Goal: Task Accomplishment & Management: Manage account settings

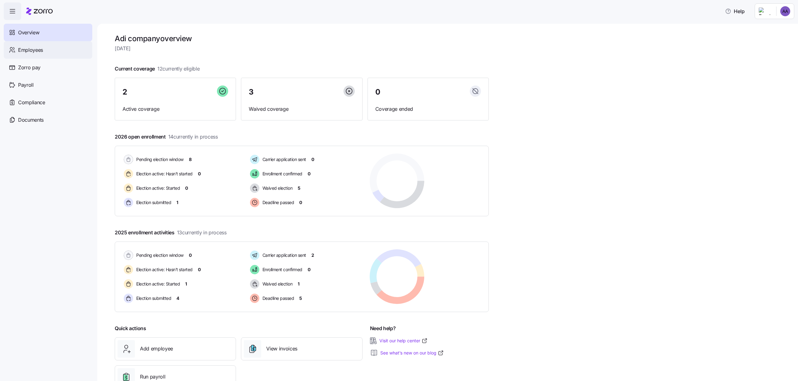
click at [11, 41] on div "Employees" at bounding box center [48, 49] width 89 height 17
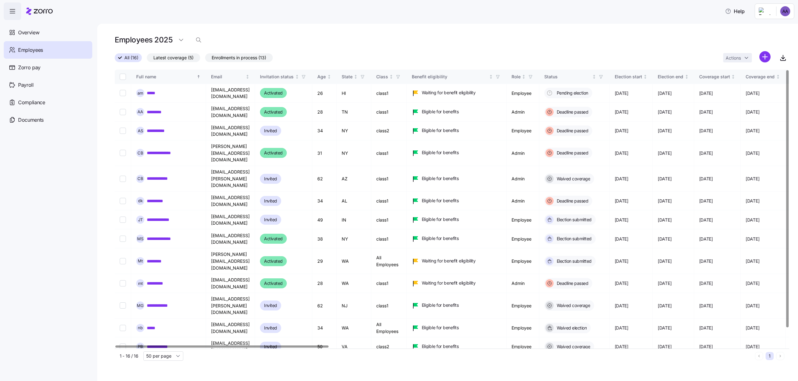
click at [160, 365] on link "**********" at bounding box center [161, 368] width 28 height 6
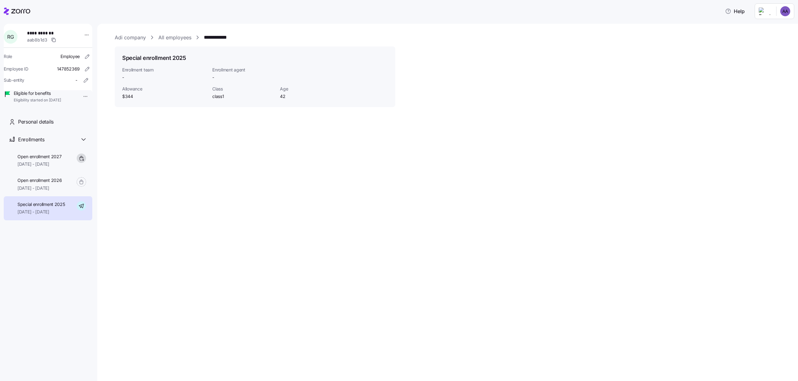
click at [176, 40] on link "All employees" at bounding box center [174, 38] width 33 height 8
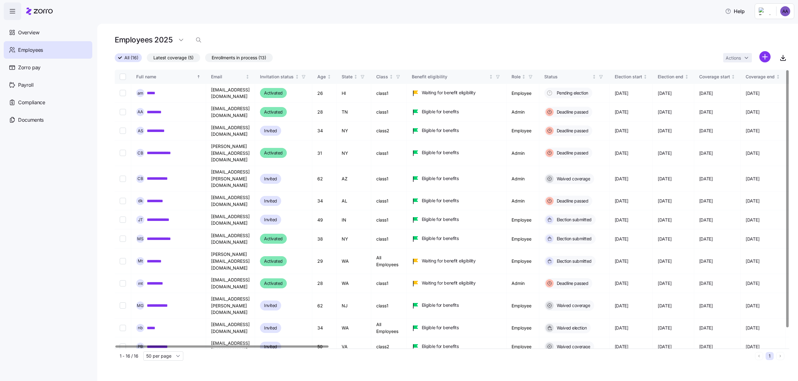
click at [765, 63] on html "Help Overview Employees Zorro pay Payroll Compliance Documents Employees 2025 A…" at bounding box center [399, 188] width 798 height 377
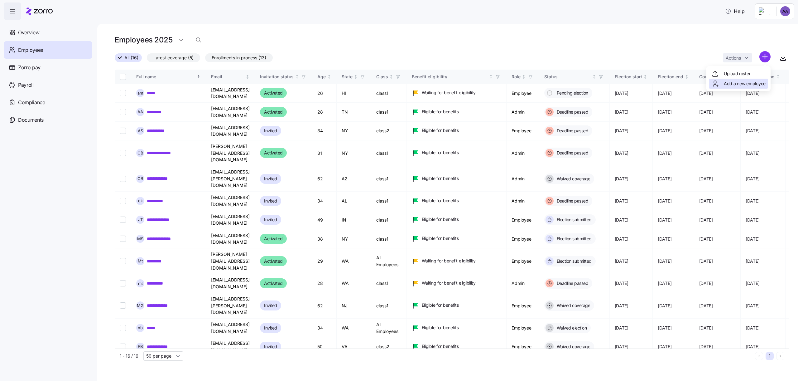
click at [748, 85] on span "Add a new employee" at bounding box center [745, 83] width 42 height 6
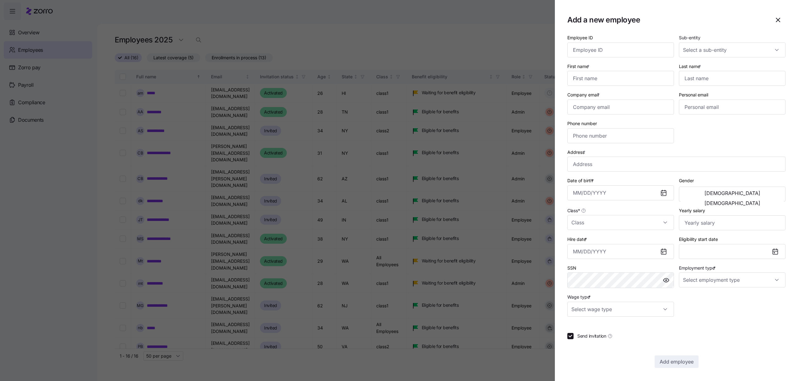
click at [766, 59] on div "Sub-entity" at bounding box center [732, 45] width 112 height 29
click at [635, 78] on input "First name *" at bounding box center [620, 78] width 107 height 15
paste input "Janice"
type input "Janice"
click at [725, 89] on div "Personal email" at bounding box center [732, 102] width 112 height 29
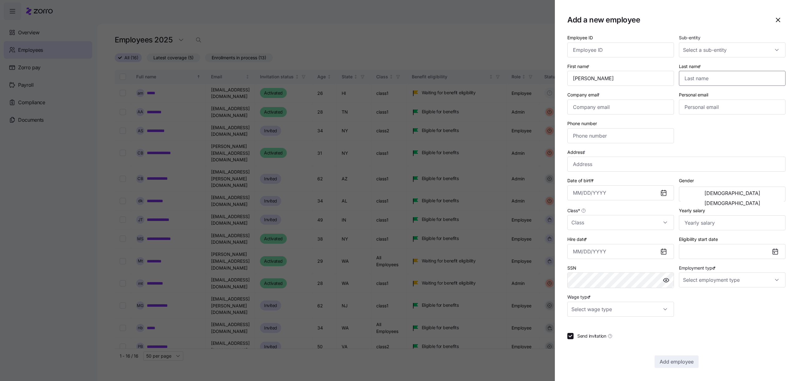
click at [725, 82] on input "Last name *" at bounding box center [732, 78] width 107 height 15
paste input "Hosenstein"
type input "Hosenstein"
click at [746, 59] on div "Sub-entity" at bounding box center [732, 45] width 112 height 29
click at [741, 54] on input "Sub-entity" at bounding box center [732, 49] width 107 height 15
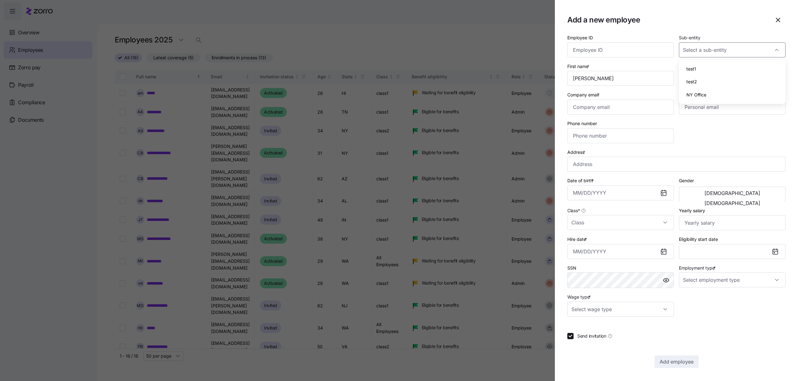
click at [714, 89] on div "NY Office" at bounding box center [732, 94] width 102 height 13
type input "NY Office"
click at [632, 104] on input "Company email *" at bounding box center [620, 106] width 107 height 15
type input "adi.s+janice@myzorro.co"
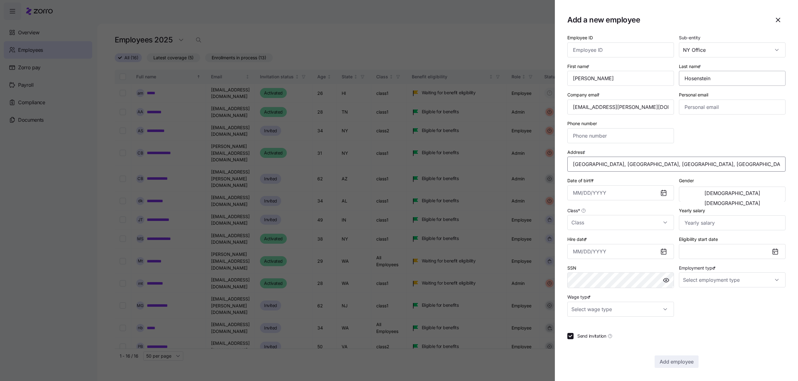
type input "Janicrest Pl, Lake Darby, OH 43119, USA"
click at [613, 188] on input "Date of birth *" at bounding box center [620, 192] width 107 height 15
click at [577, 208] on button "button" at bounding box center [580, 214] width 15 height 15
click at [587, 242] on button "1983" at bounding box center [591, 247] width 36 height 15
click at [588, 242] on button "Apr" at bounding box center [591, 247] width 36 height 15
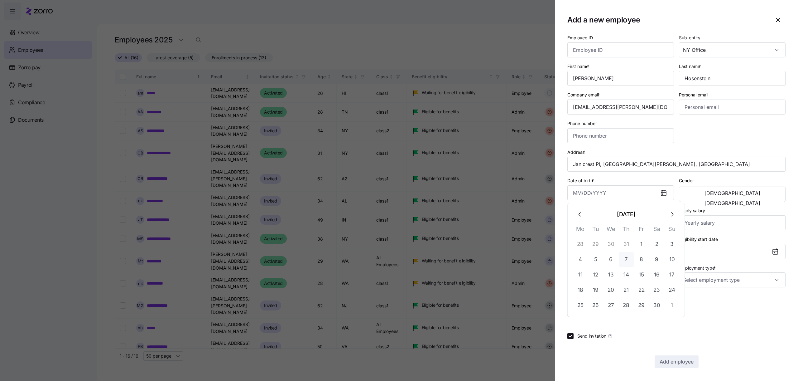
click at [622, 252] on button "7" at bounding box center [626, 259] width 15 height 15
type input "April 7, 1983"
click at [749, 200] on button "Female" at bounding box center [731, 203] width 103 height 10
click at [601, 227] on input "Class *" at bounding box center [620, 222] width 107 height 15
click at [597, 252] on div "class1" at bounding box center [621, 254] width 102 height 13
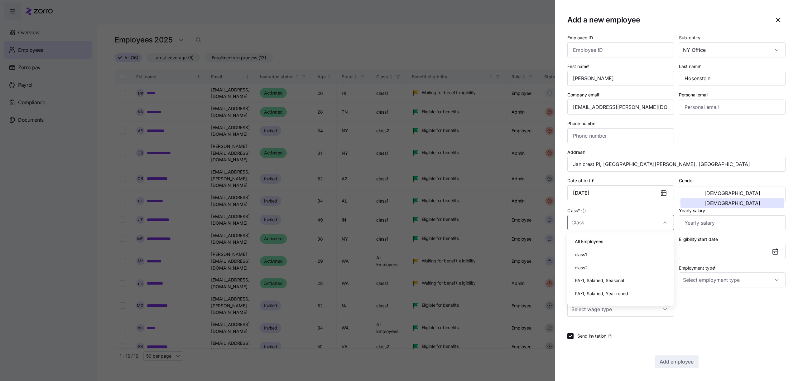
type input "class1"
click at [639, 255] on input "Hire date *" at bounding box center [620, 251] width 107 height 15
click at [578, 276] on button "button" at bounding box center [580, 272] width 15 height 15
click at [598, 348] on button "19" at bounding box center [595, 348] width 15 height 15
type input "August 19, 2025"
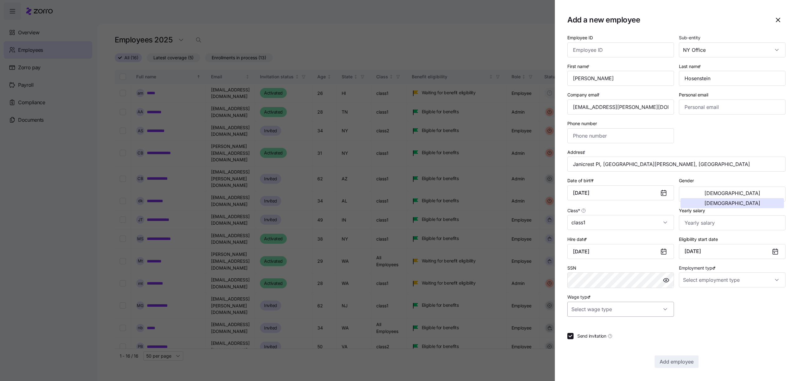
click at [628, 305] on input "Wage type *" at bounding box center [620, 308] width 107 height 15
click at [608, 330] on div "Salary" at bounding box center [621, 327] width 102 height 13
type input "Salary"
click at [737, 283] on input "Employment type *" at bounding box center [732, 279] width 107 height 15
click at [723, 294] on div "Full Time" at bounding box center [732, 298] width 102 height 13
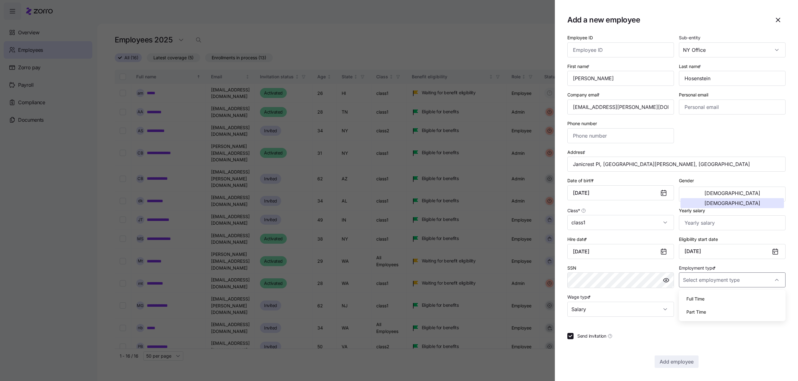
type input "Full Time"
click at [679, 360] on span "Add employee" at bounding box center [677, 361] width 34 height 7
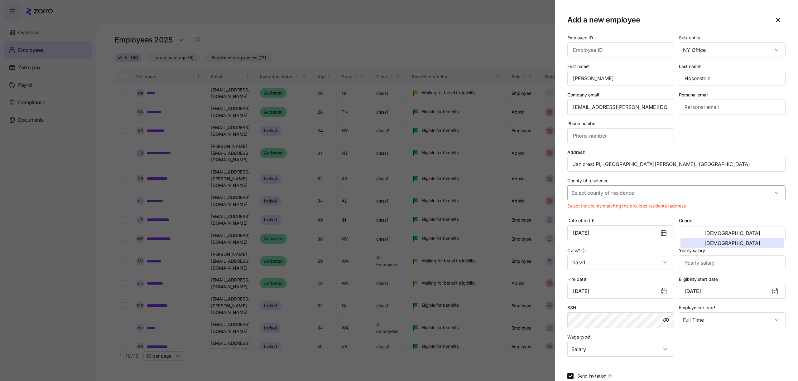
click at [632, 198] on input "County of residence" at bounding box center [676, 192] width 218 height 15
click at [620, 219] on div "Madison County, Ohio" at bounding box center [676, 224] width 213 height 13
type input "Madison County, Ohio"
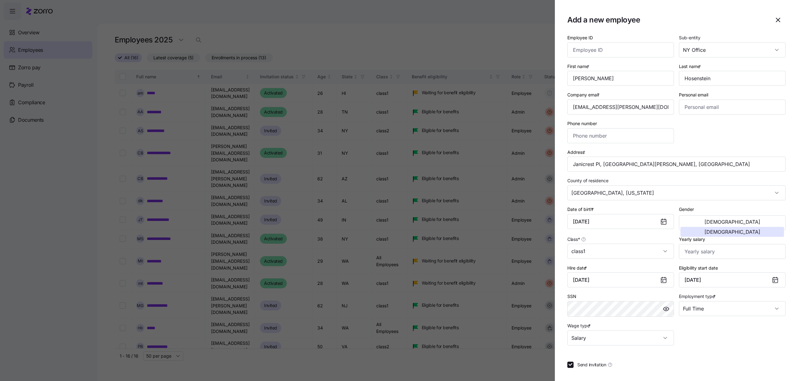
scroll to position [28, 0]
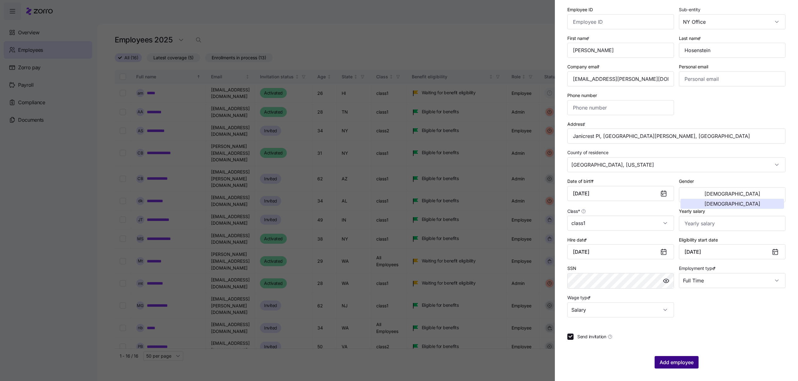
click at [669, 364] on span "Add employee" at bounding box center [677, 361] width 34 height 7
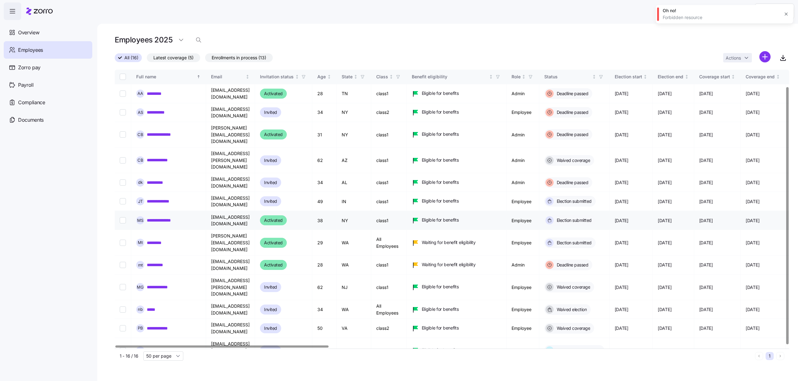
scroll to position [0, 0]
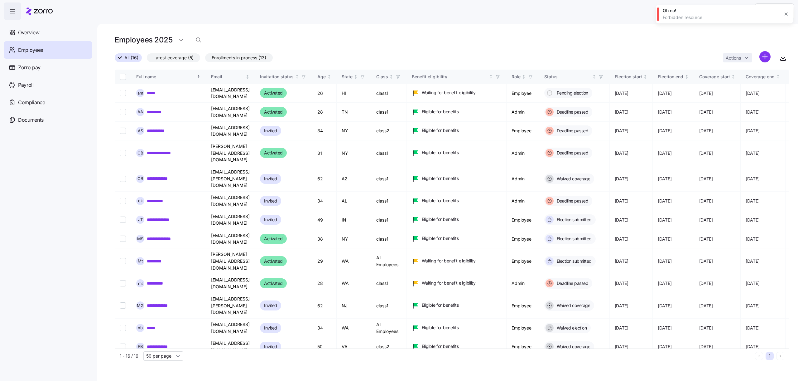
click at [786, 14] on icon "button" at bounding box center [786, 14] width 3 height 3
click at [761, 53] on html "Help Overview Employees Zorro pay Payroll Compliance Documents Employees 2025 A…" at bounding box center [399, 188] width 798 height 377
click at [747, 80] on div "Add a new employee" at bounding box center [738, 83] width 54 height 7
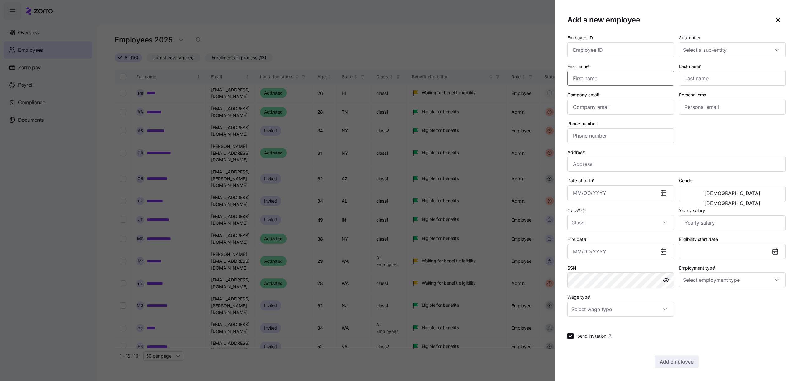
click at [634, 85] on input "First name *" at bounding box center [620, 78] width 107 height 15
type input "aaaaaaa"
click at [704, 80] on input "Last name *" at bounding box center [732, 78] width 107 height 15
type input "aaaaa"
click at [629, 113] on input "Company email *" at bounding box center [620, 106] width 107 height 15
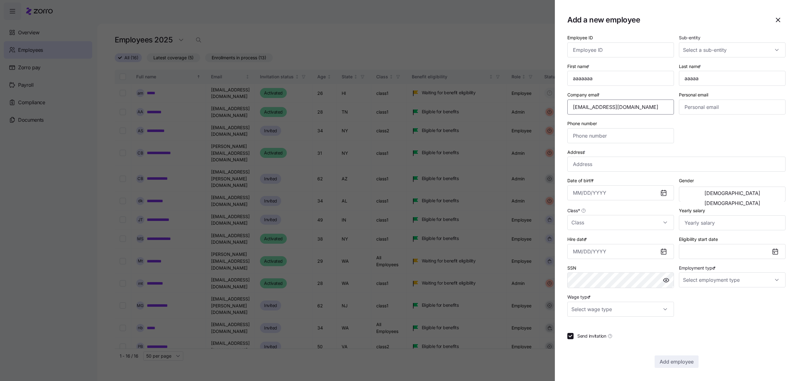
click at [621, 111] on input "lxkdnvdxnkl@gmail.com" at bounding box center [620, 106] width 107 height 15
type input "adi.s+lxcknvcvxc@myzorro.co"
click at [603, 163] on input "Address *" at bounding box center [676, 163] width 218 height 15
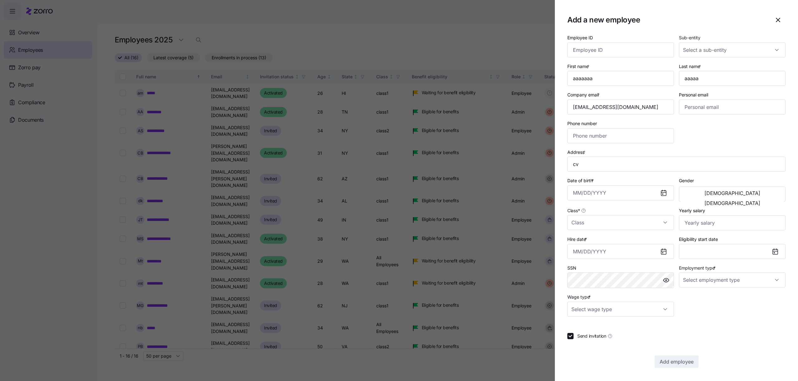
type input "Cove Pointe Dr, Venice, FL 34293, USA"
click at [759, 198] on button "Female" at bounding box center [731, 203] width 103 height 10
click at [612, 195] on input "Date of birth *" at bounding box center [620, 192] width 107 height 15
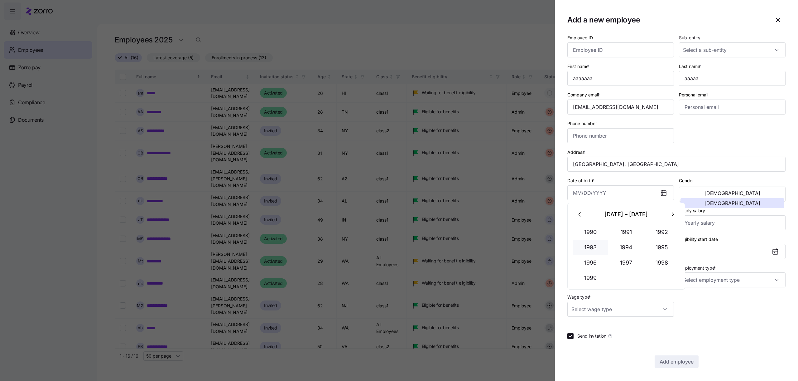
click at [605, 247] on button "1993" at bounding box center [591, 247] width 36 height 15
click at [603, 242] on button "Apr" at bounding box center [591, 247] width 36 height 15
click at [603, 242] on button "30" at bounding box center [595, 244] width 15 height 15
type input "March 30, 1993"
click at [714, 220] on input "Yearly salary" at bounding box center [732, 222] width 107 height 15
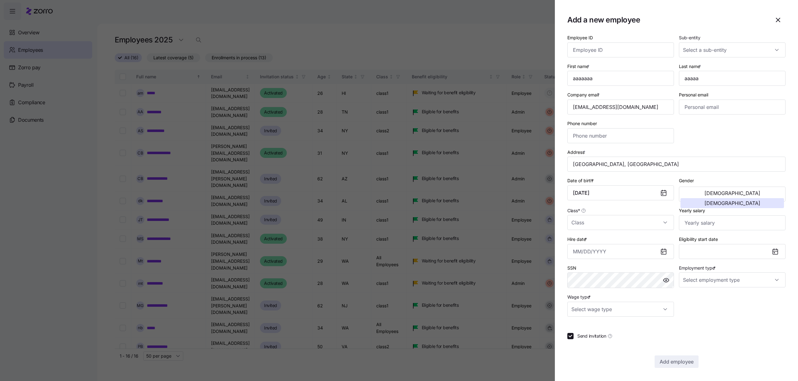
click at [618, 236] on div "Hire date *" at bounding box center [620, 247] width 107 height 24
click at [615, 226] on input "Class *" at bounding box center [620, 222] width 107 height 15
click at [609, 252] on div "class1" at bounding box center [621, 254] width 102 height 13
type input "class1"
click at [625, 252] on input "Hire date *" at bounding box center [620, 251] width 107 height 15
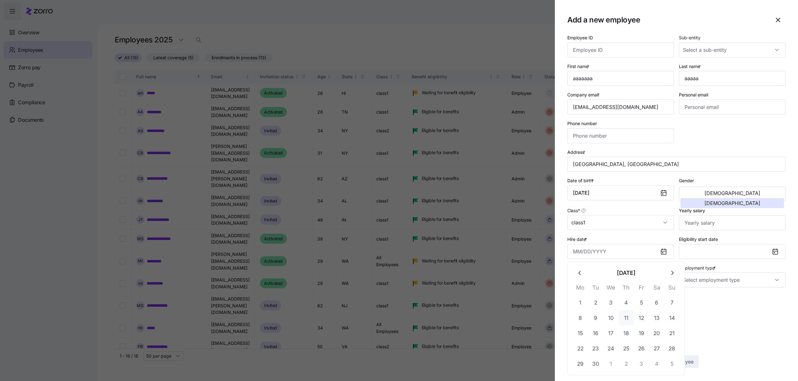
click at [623, 313] on button "11" at bounding box center [626, 317] width 15 height 15
type input "September 11, 2025"
click at [735, 277] on input "Employment type *" at bounding box center [732, 279] width 107 height 15
click at [721, 292] on div "Full Time" at bounding box center [732, 298] width 102 height 13
type input "Full Time"
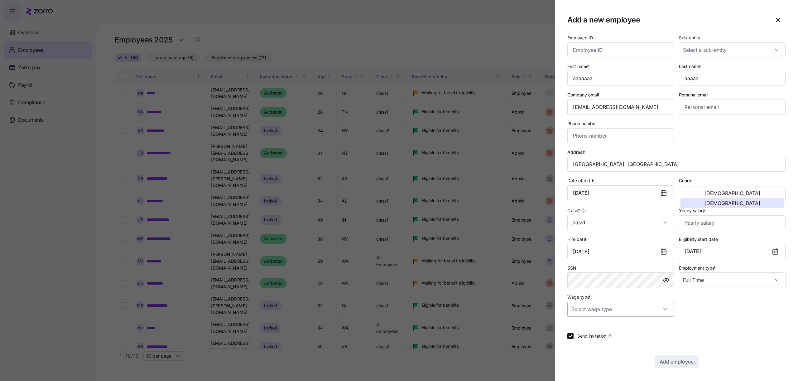
click at [626, 312] on input "Wage type *" at bounding box center [620, 308] width 107 height 15
click at [616, 325] on div "Salary" at bounding box center [621, 327] width 102 height 13
type input "Salary"
click at [680, 364] on span "Add employee" at bounding box center [677, 361] width 34 height 7
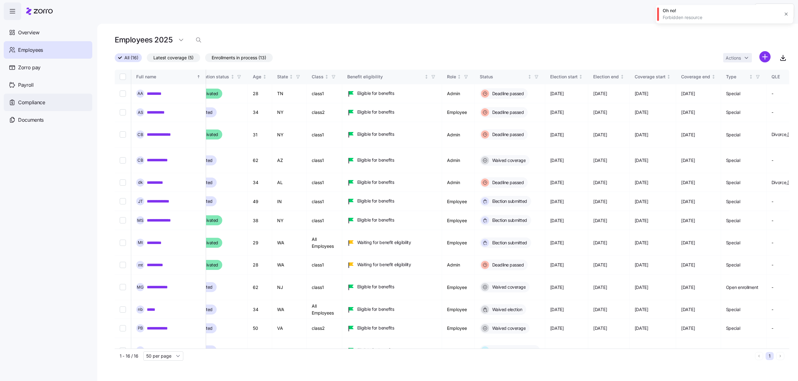
scroll to position [18, 0]
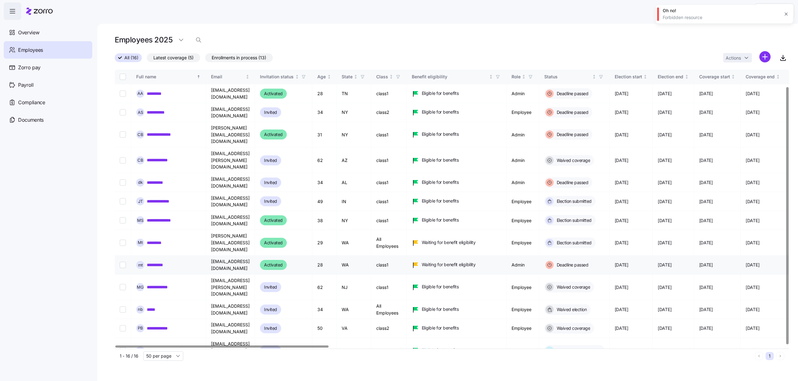
click at [161, 262] on link "**********" at bounding box center [157, 265] width 20 height 6
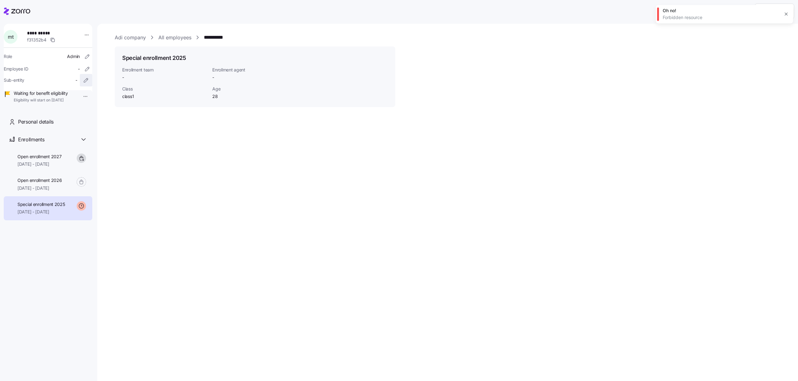
click at [83, 83] on icon "button" at bounding box center [86, 80] width 6 height 6
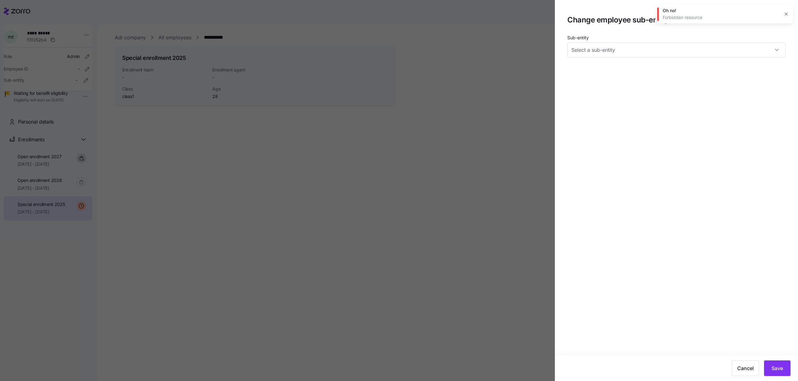
click at [79, 82] on div at bounding box center [399, 190] width 798 height 381
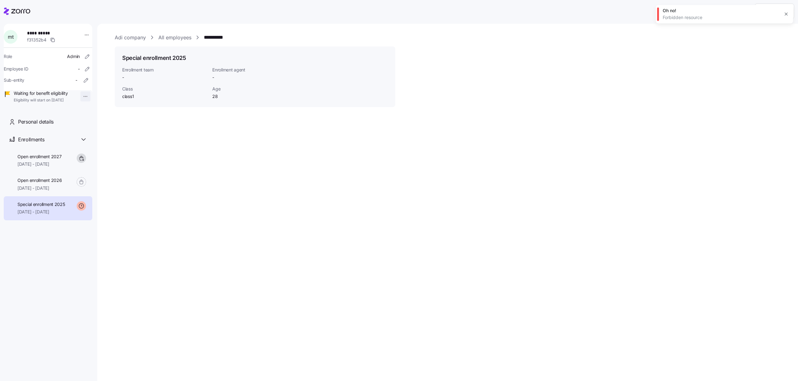
click at [79, 95] on html "**********" at bounding box center [399, 188] width 798 height 377
click at [91, 112] on div "Terminate employee" at bounding box center [100, 110] width 41 height 7
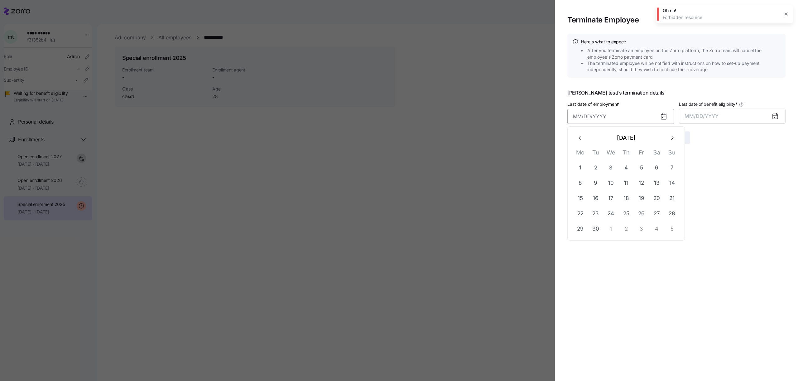
click at [590, 116] on input "Last date of employment *" at bounding box center [620, 116] width 107 height 15
click at [666, 142] on button "button" at bounding box center [672, 137] width 15 height 15
click at [655, 212] on button "27" at bounding box center [656, 213] width 15 height 15
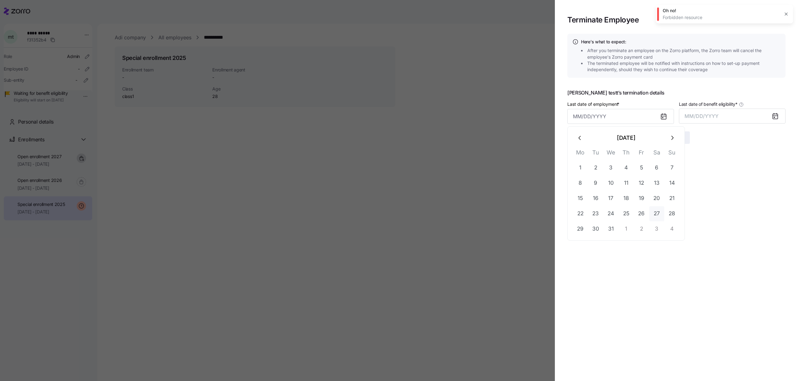
type input "December 27, 2025"
click at [719, 117] on button "MM/DD/YYYY" at bounding box center [732, 115] width 107 height 15
click at [768, 203] on button "Dec" at bounding box center [774, 201] width 36 height 15
click at [677, 142] on button "Submit" at bounding box center [676, 137] width 26 height 12
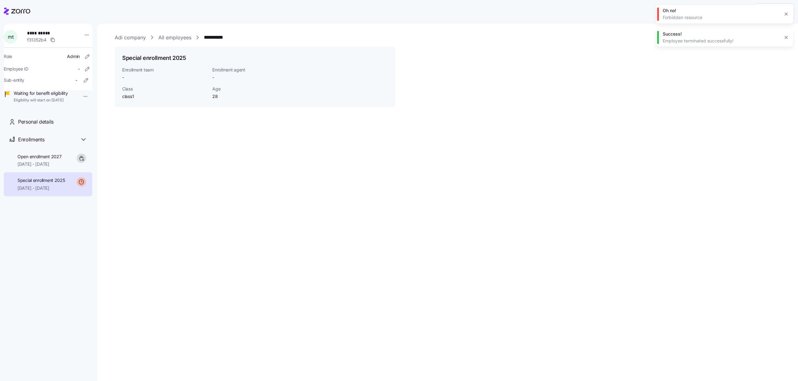
click at [786, 13] on icon "button" at bounding box center [786, 14] width 5 height 5
click at [405, 146] on div "**********" at bounding box center [447, 202] width 701 height 357
click at [78, 99] on html "**********" at bounding box center [399, 188] width 798 height 377
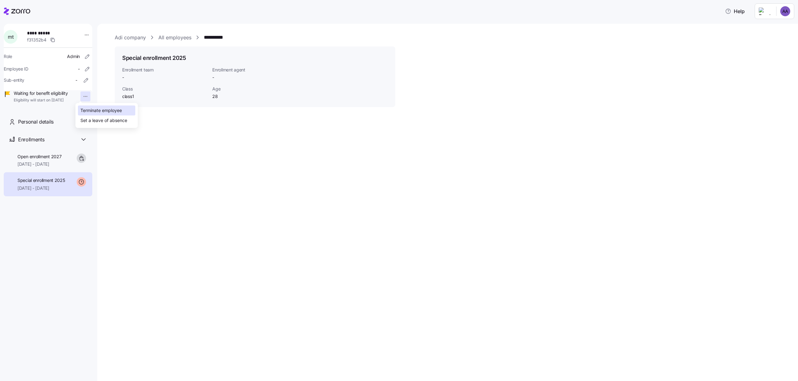
click at [83, 107] on div "Terminate employee" at bounding box center [100, 110] width 41 height 7
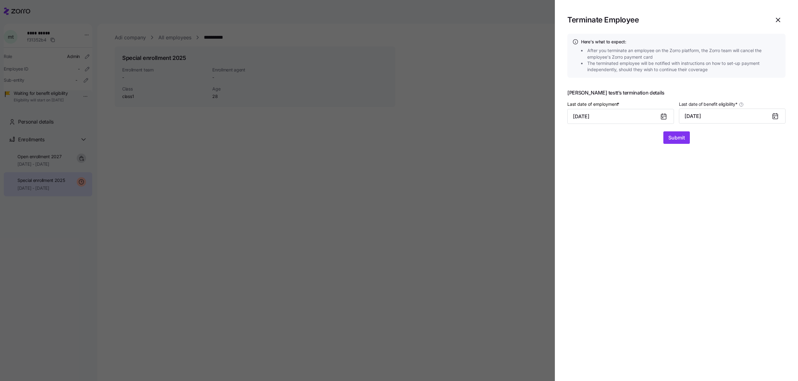
click at [254, 137] on div at bounding box center [399, 190] width 798 height 381
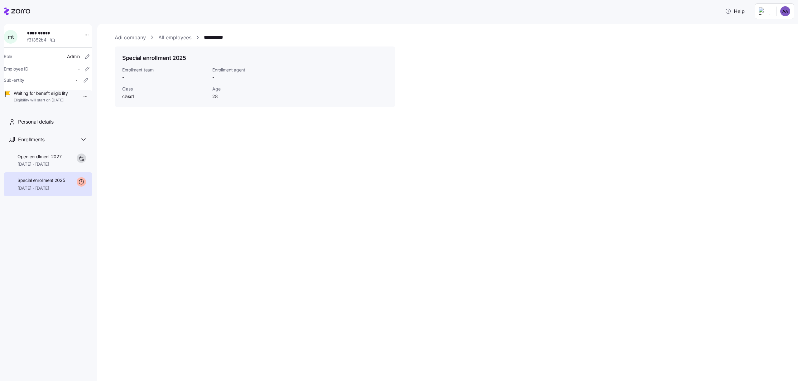
click at [175, 35] on link "All employees" at bounding box center [174, 38] width 33 height 8
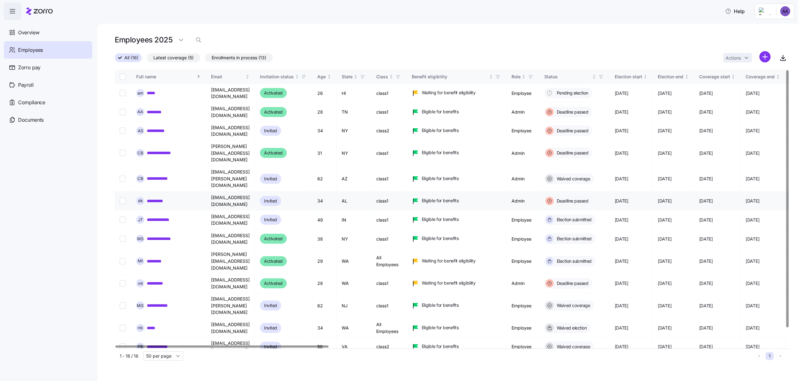
click at [160, 197] on div "**********" at bounding box center [168, 201] width 65 height 8
click at [156, 197] on div "**********" at bounding box center [168, 201] width 65 height 8
click at [158, 198] on link "**********" at bounding box center [157, 201] width 20 height 6
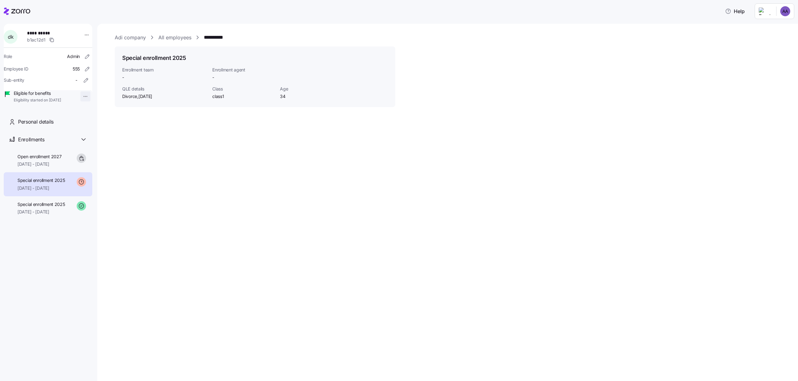
click at [79, 95] on html "**********" at bounding box center [399, 188] width 798 height 377
click at [81, 108] on div "Terminate employee" at bounding box center [100, 110] width 41 height 7
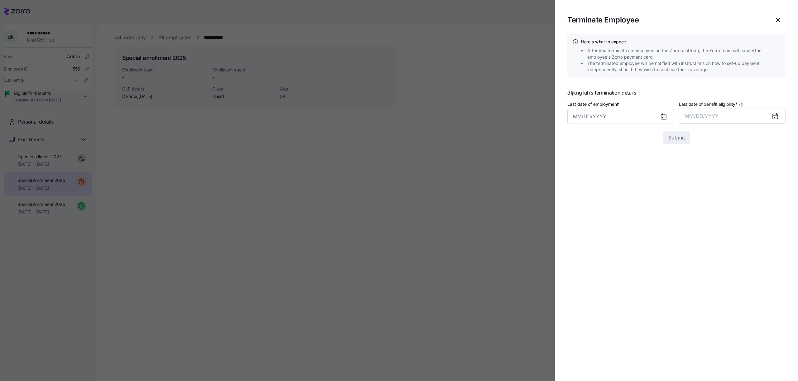
click at [598, 171] on section "Terminate Employee Here's what to expect: After you terminate an employee on th…" at bounding box center [676, 190] width 243 height 381
click at [212, 161] on div at bounding box center [399, 190] width 798 height 381
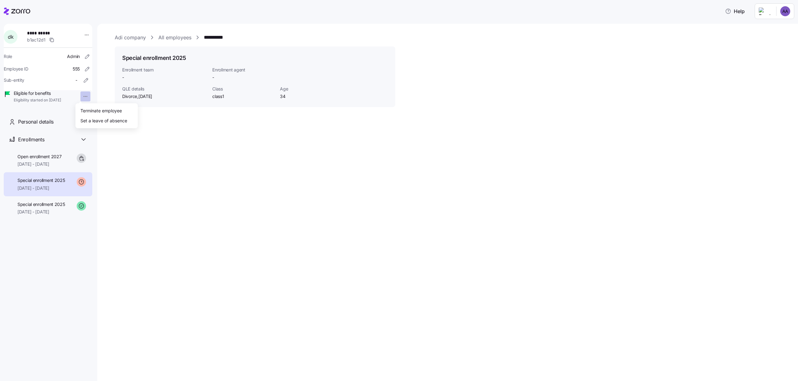
click at [80, 100] on html "**********" at bounding box center [399, 188] width 798 height 377
click at [86, 108] on div "Terminate employee" at bounding box center [100, 110] width 41 height 7
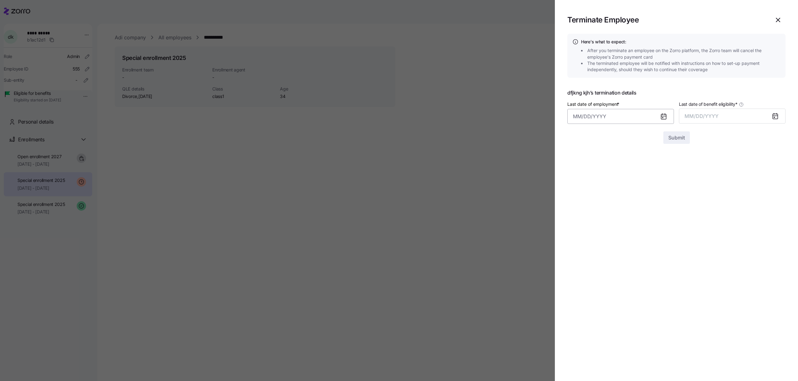
click at [598, 112] on input "Last date of employment *" at bounding box center [620, 116] width 107 height 15
click at [666, 136] on button "button" at bounding box center [672, 137] width 15 height 15
click at [593, 229] on button "30" at bounding box center [595, 228] width 15 height 15
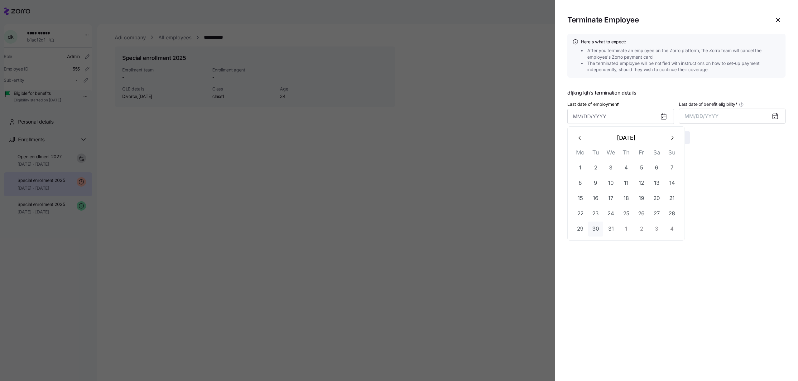
type input "December 30, 2025"
click at [718, 120] on button "MM/DD/YYYY" at bounding box center [732, 115] width 107 height 15
click at [772, 200] on button "Dec" at bounding box center [774, 201] width 36 height 15
click at [681, 135] on span "Submit" at bounding box center [676, 137] width 17 height 7
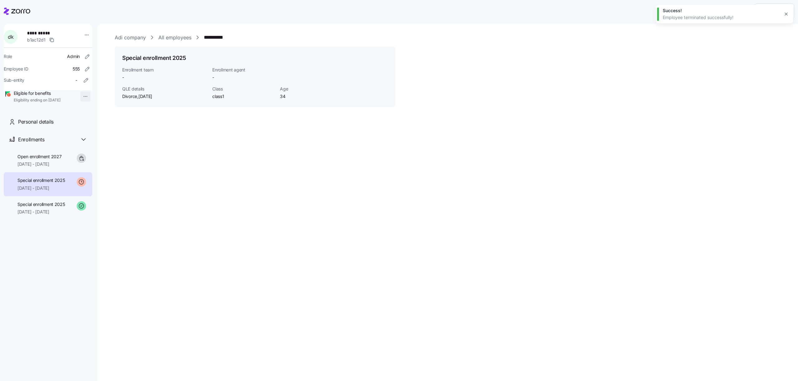
click at [79, 98] on html "**********" at bounding box center [399, 188] width 798 height 377
click at [84, 109] on div "Terminate employee" at bounding box center [100, 110] width 41 height 7
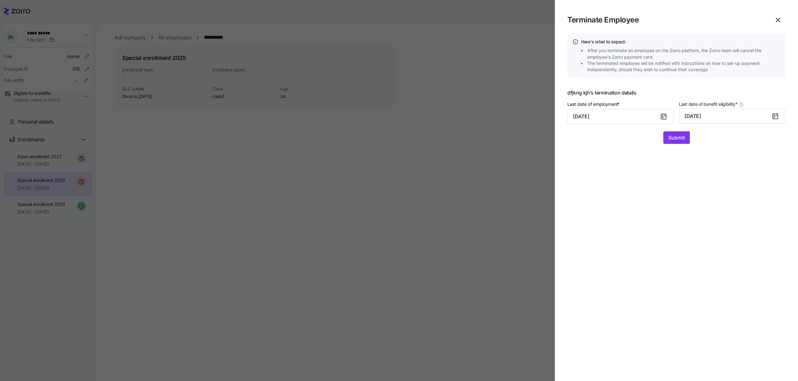
click at [213, 147] on div at bounding box center [399, 190] width 798 height 381
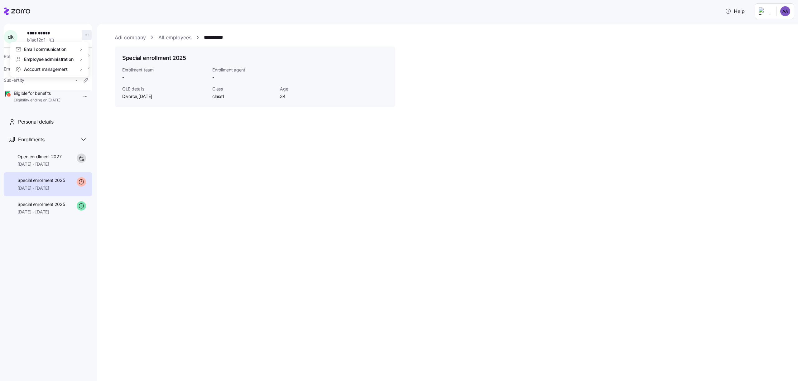
click at [82, 36] on html "**********" at bounding box center [399, 188] width 798 height 377
click at [109, 97] on div "Delete employee" at bounding box center [108, 99] width 34 height 7
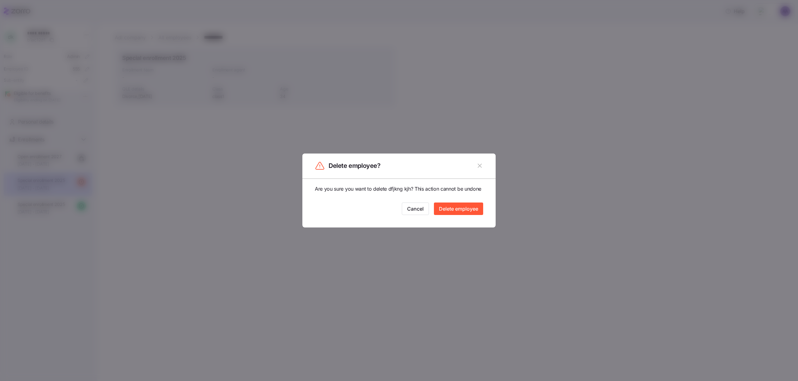
click at [461, 206] on span "Delete employee" at bounding box center [458, 208] width 39 height 7
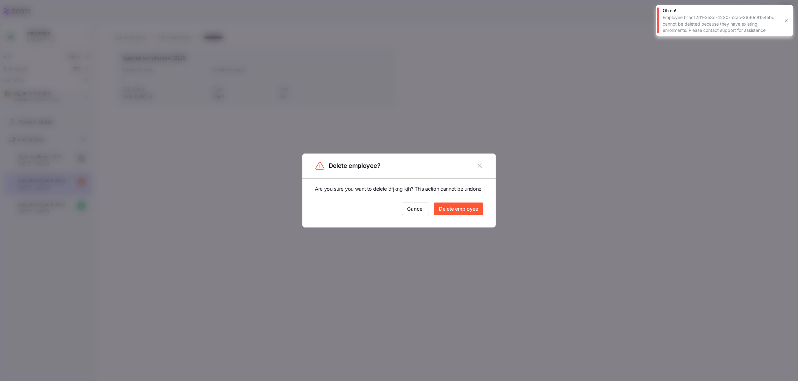
click at [419, 216] on div "Are you sure you want to delete dfjkng kjh? This action cannot be undone Cancel…" at bounding box center [398, 202] width 193 height 49
click at [417, 214] on button "Cancel" at bounding box center [415, 208] width 27 height 12
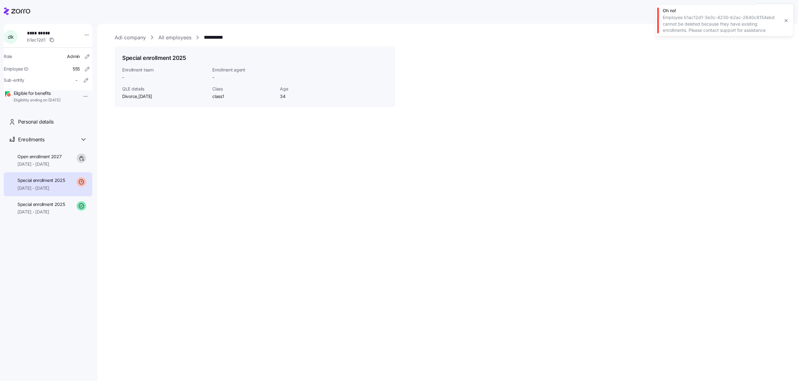
click at [173, 39] on link "All employees" at bounding box center [174, 38] width 33 height 8
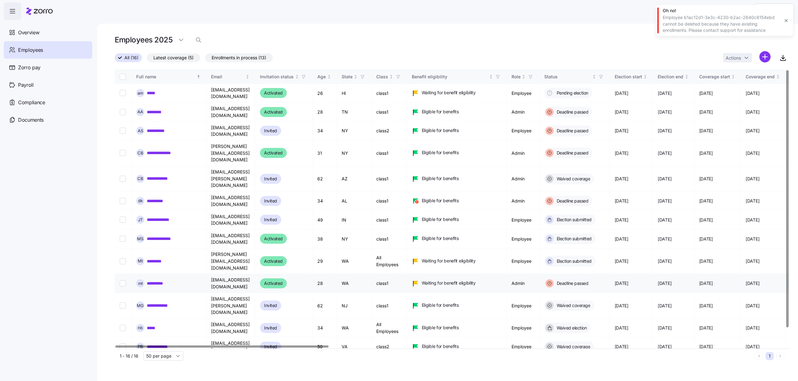
click at [155, 280] on link "**********" at bounding box center [157, 283] width 20 height 6
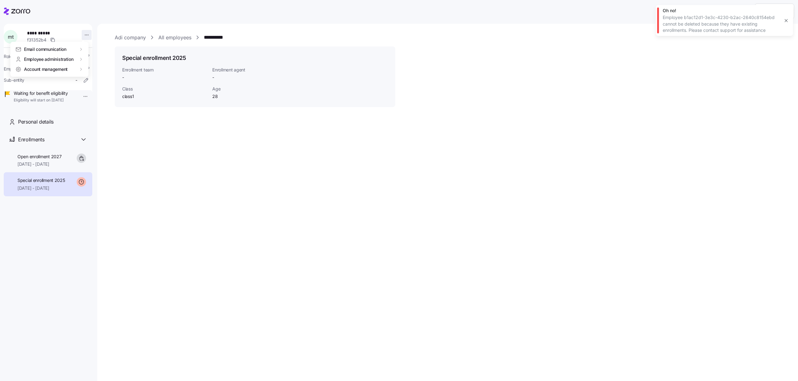
click at [84, 35] on html "**********" at bounding box center [399, 188] width 798 height 377
click at [96, 96] on div "Delete employee" at bounding box center [108, 99] width 34 height 7
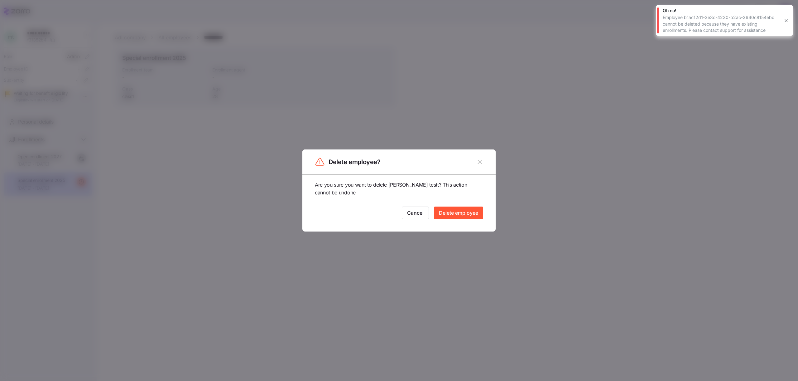
click at [462, 209] on span "Delete employee" at bounding box center [458, 212] width 39 height 7
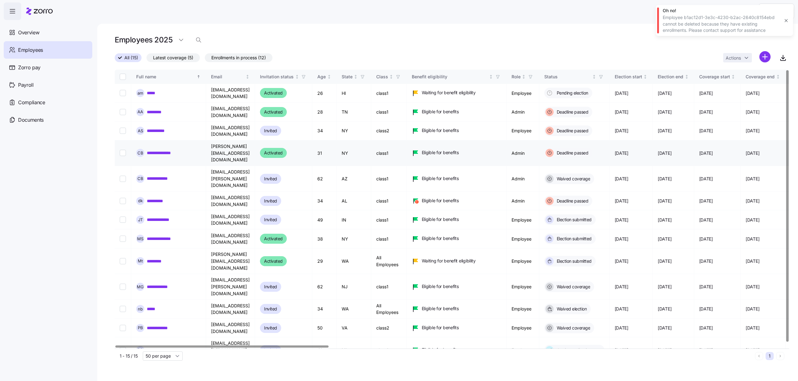
click at [155, 150] on link "**********" at bounding box center [165, 153] width 36 height 6
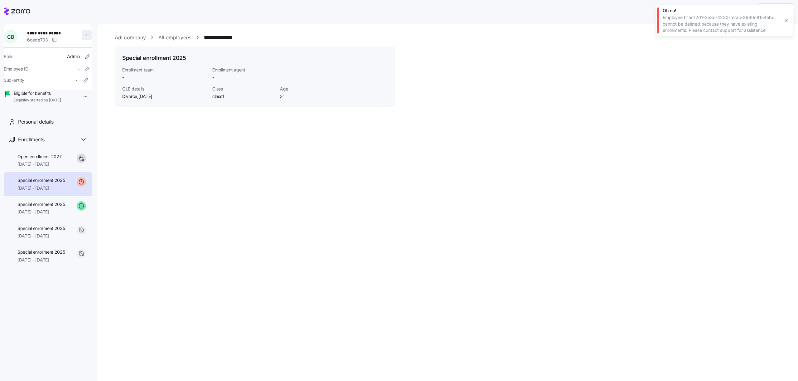
click at [87, 34] on html "**********" at bounding box center [399, 188] width 798 height 377
click at [95, 77] on div "Log in as" at bounding box center [100, 79] width 18 height 7
click at [173, 34] on link "All employees" at bounding box center [174, 38] width 33 height 8
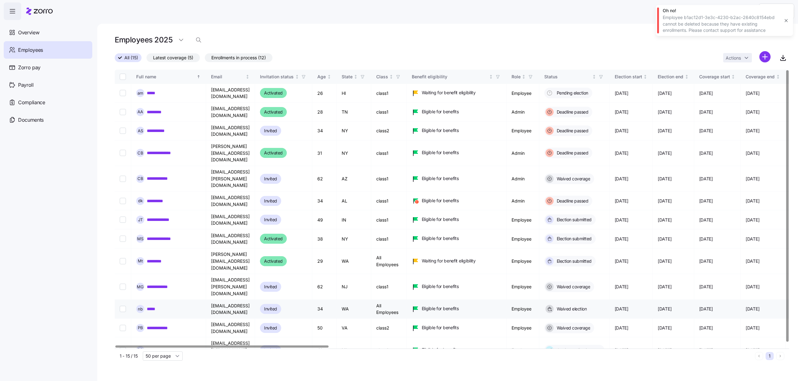
click at [125, 305] on input "Select record 11" at bounding box center [123, 308] width 6 height 6
checkbox input "true"
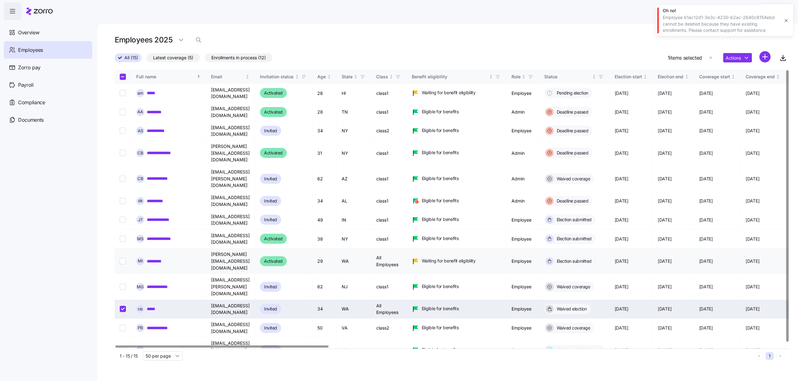
click at [124, 258] on input "Select record 9" at bounding box center [123, 261] width 6 height 6
checkbox input "true"
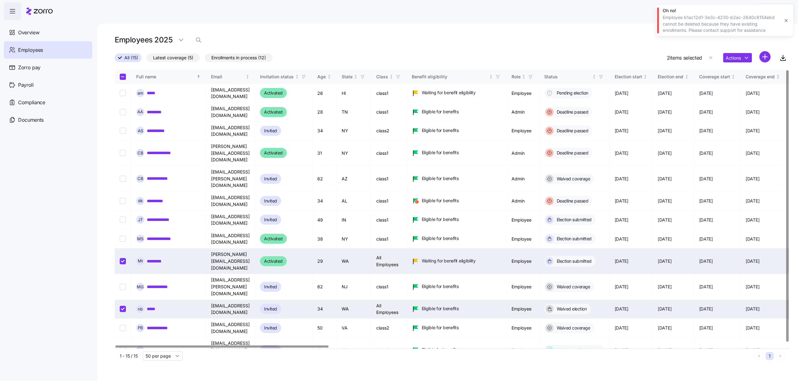
click at [783, 17] on button "button" at bounding box center [786, 20] width 9 height 9
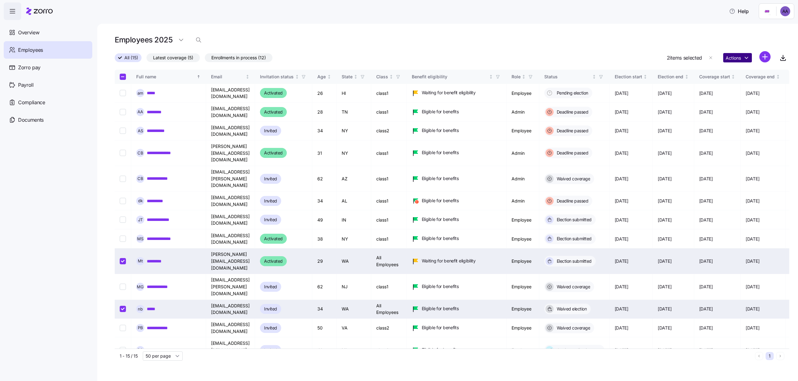
click at [743, 55] on html "Help Overview Employees Zorro pay Payroll Compliance Documents Employees 2025 A…" at bounding box center [399, 188] width 798 height 377
click at [766, 89] on div "Change user role" at bounding box center [771, 92] width 35 height 7
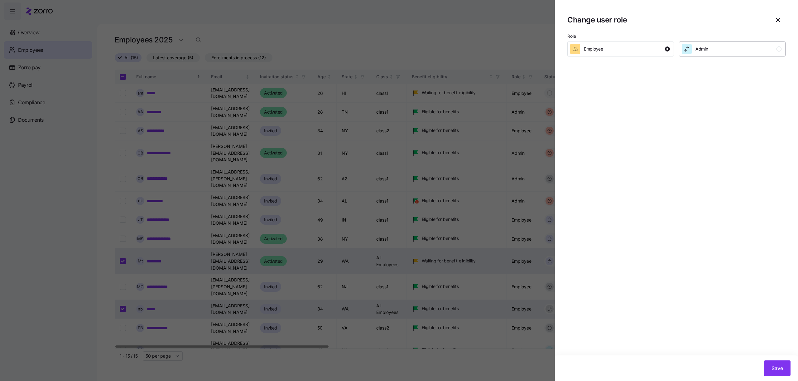
click at [689, 49] on icon "button" at bounding box center [687, 49] width 6 height 6
click at [771, 369] on button "Save" at bounding box center [777, 368] width 26 height 16
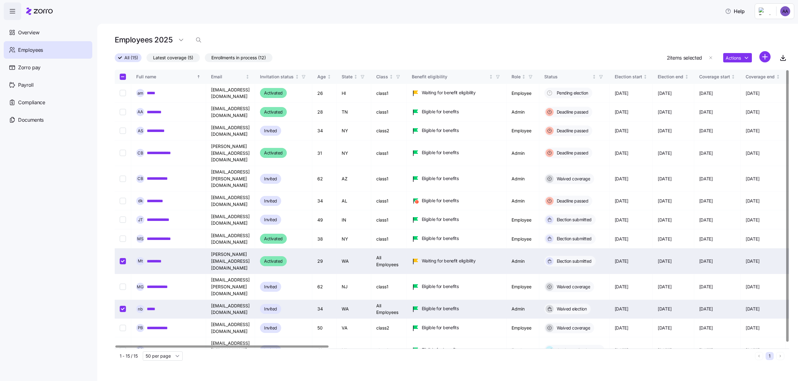
click at [121, 305] on input "Select record 11" at bounding box center [123, 308] width 6 height 6
checkbox input "false"
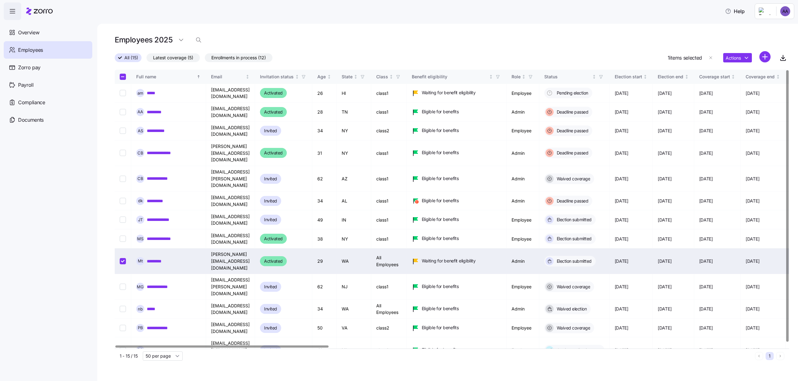
click at [120, 258] on input "Select record 9" at bounding box center [123, 261] width 6 height 6
checkbox input "false"
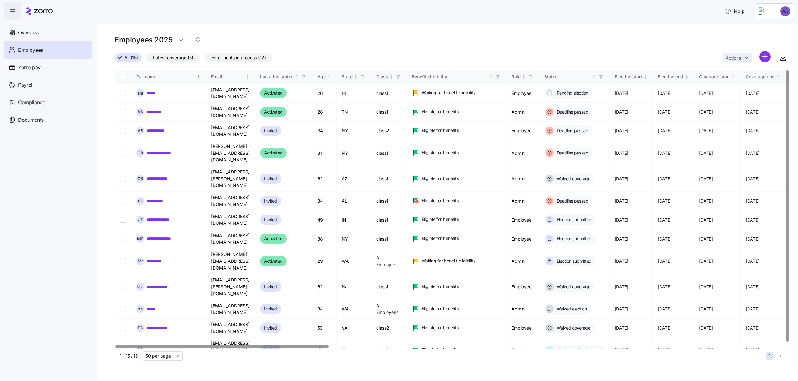
scroll to position [2, 0]
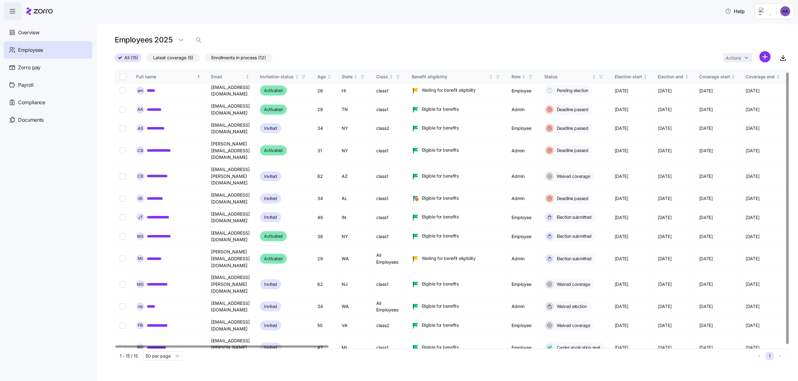
checkbox input "true"
click at [128, 90] on td at bounding box center [123, 90] width 17 height 19
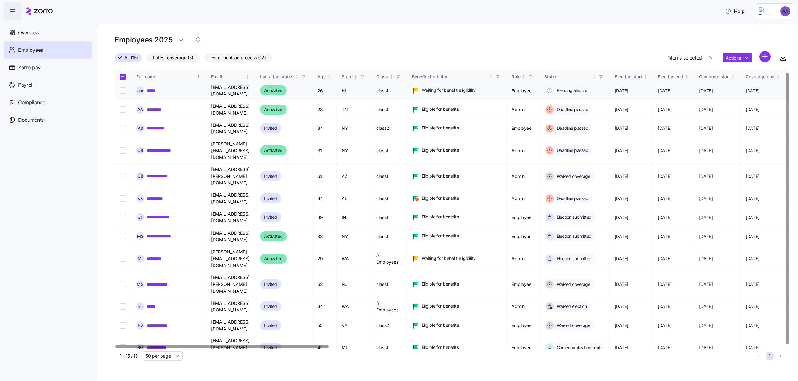
click at [115, 90] on td at bounding box center [123, 90] width 17 height 19
click at [123, 87] on input "Select record 1" at bounding box center [123, 90] width 6 height 6
checkbox input "true"
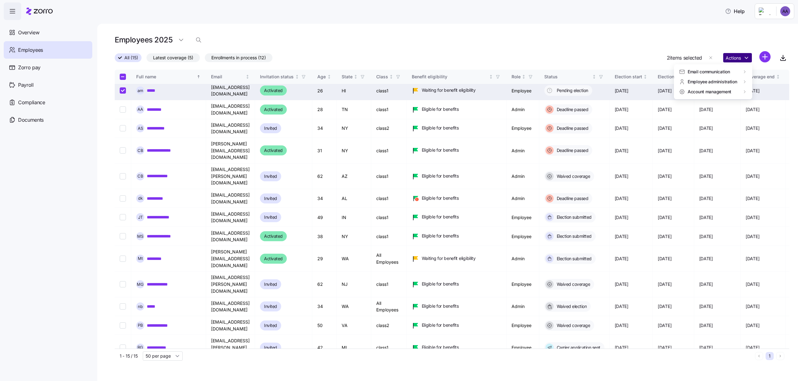
click at [750, 57] on html "Help Overview Employees Zorro pay Payroll Compliance Documents Employees 2025 A…" at bounding box center [399, 188] width 798 height 377
click at [650, 68] on div "Account invitation" at bounding box center [643, 72] width 59 height 10
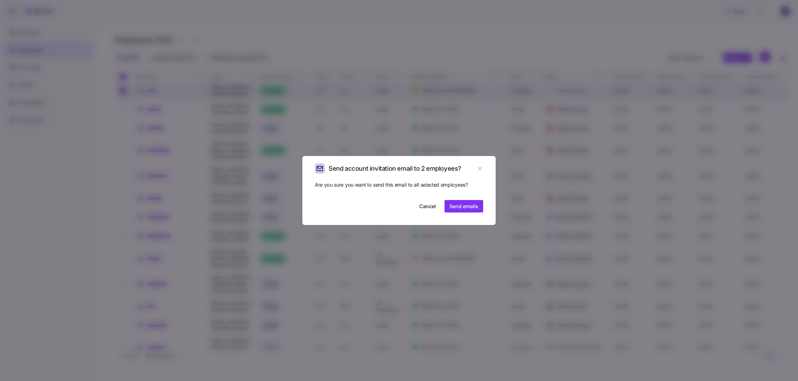
click at [478, 199] on div "Are you sure you want to send this email to all selected employees? Cancel Send…" at bounding box center [399, 196] width 168 height 31
click at [478, 202] on button "Send emails" at bounding box center [464, 206] width 39 height 12
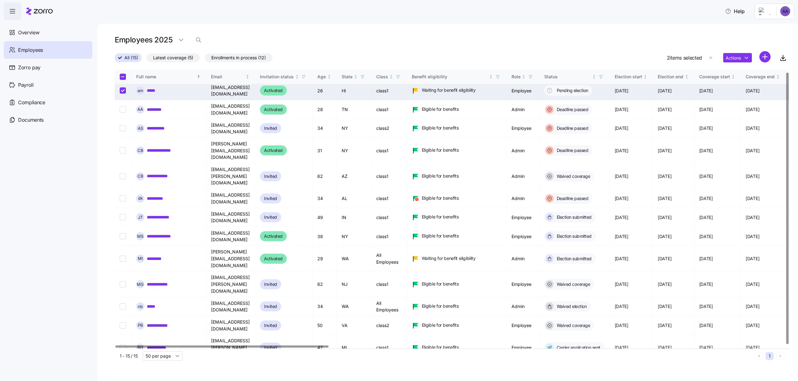
checkbox input "false"
click at [120, 90] on input "Select record 1" at bounding box center [123, 90] width 6 height 6
checkbox input "false"
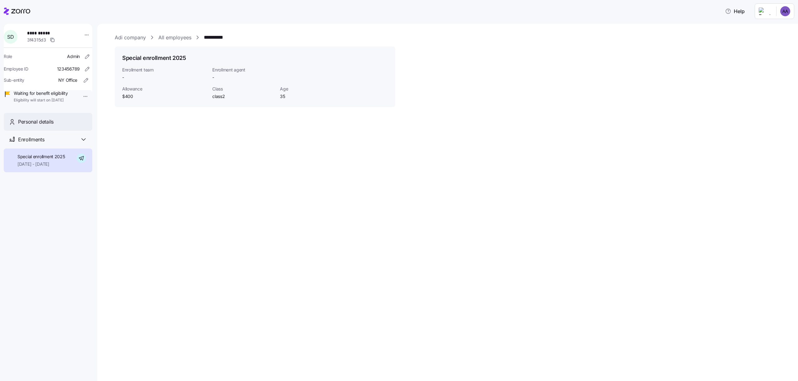
click at [56, 126] on div "Personal details" at bounding box center [52, 122] width 69 height 8
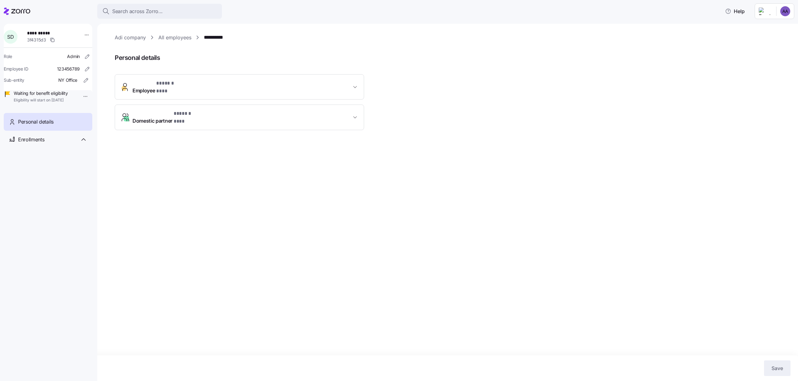
click at [163, 82] on span "* ****** *** *" at bounding box center [170, 83] width 28 height 8
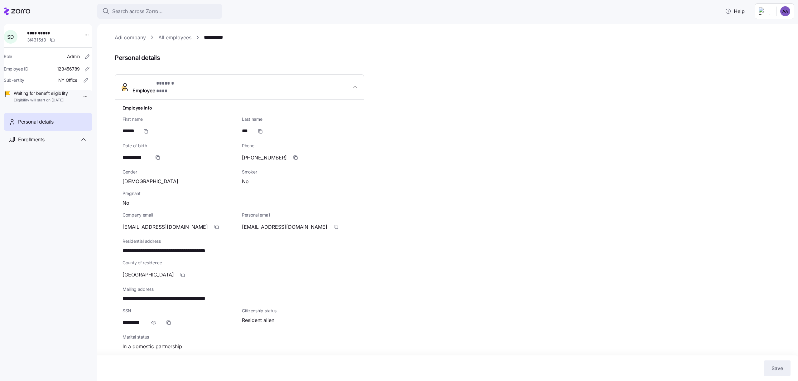
click at [163, 82] on span "* ****** *** *" at bounding box center [170, 83] width 28 height 8
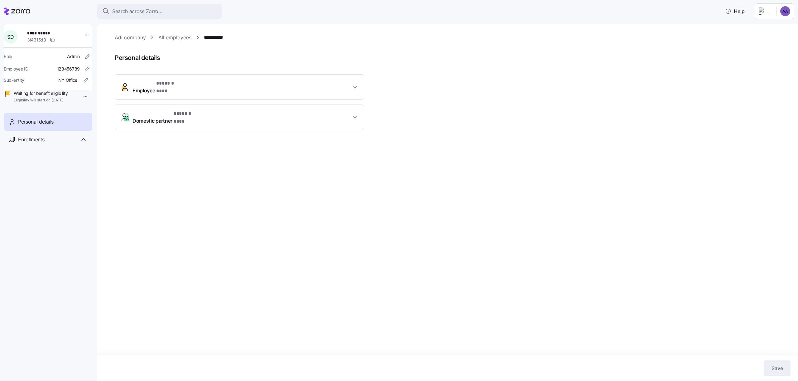
click at [163, 82] on span "* ****** *** *" at bounding box center [170, 83] width 28 height 8
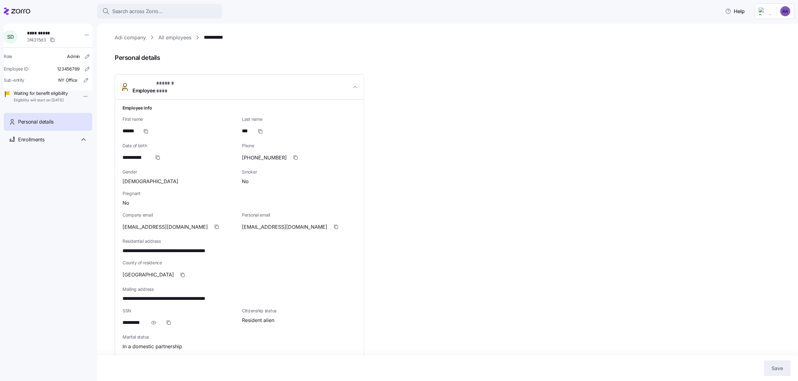
click at [163, 82] on span "* ****** *** *" at bounding box center [170, 83] width 28 height 8
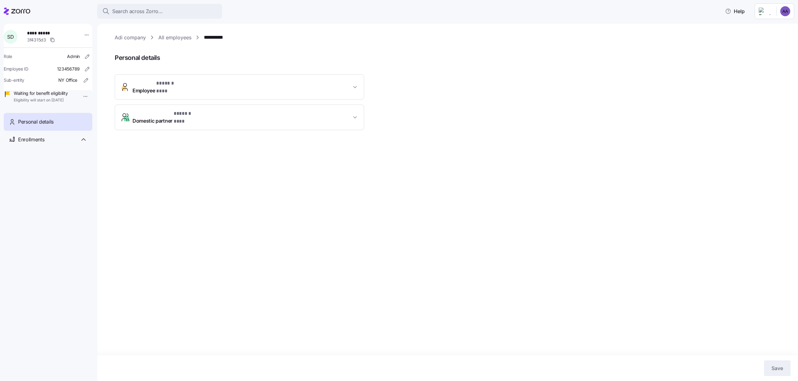
click at [163, 82] on span "* ****** *** *" at bounding box center [170, 83] width 28 height 8
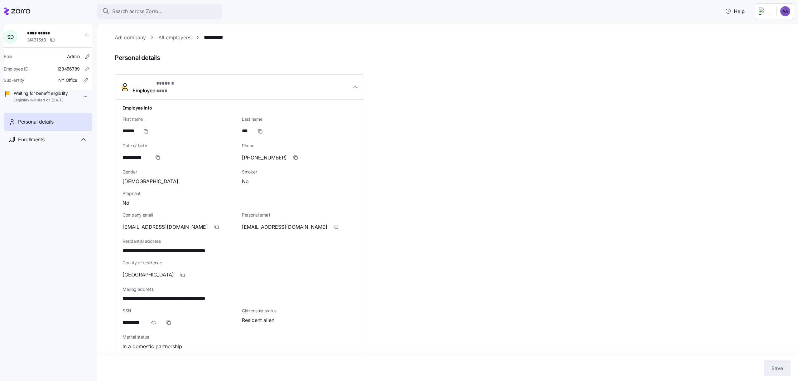
scroll to position [82, 0]
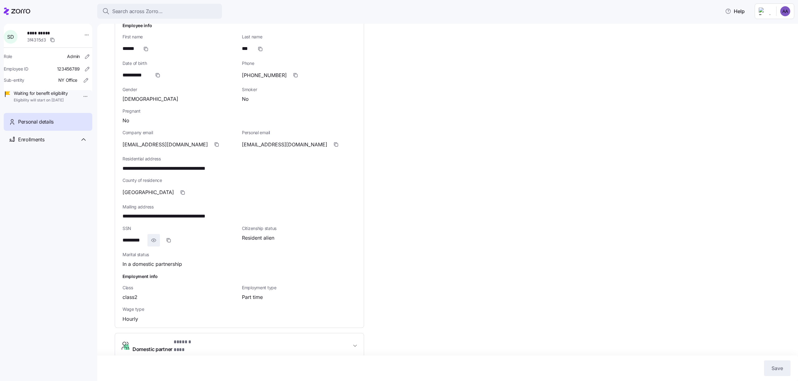
click at [153, 237] on icon "button" at bounding box center [154, 239] width 6 height 7
click at [159, 237] on icon "button" at bounding box center [162, 239] width 6 height 7
click at [155, 236] on icon "button" at bounding box center [154, 239] width 6 height 7
click at [167, 236] on span "button" at bounding box center [162, 240] width 12 height 12
click at [155, 323] on div "**********" at bounding box center [239, 175] width 249 height 366
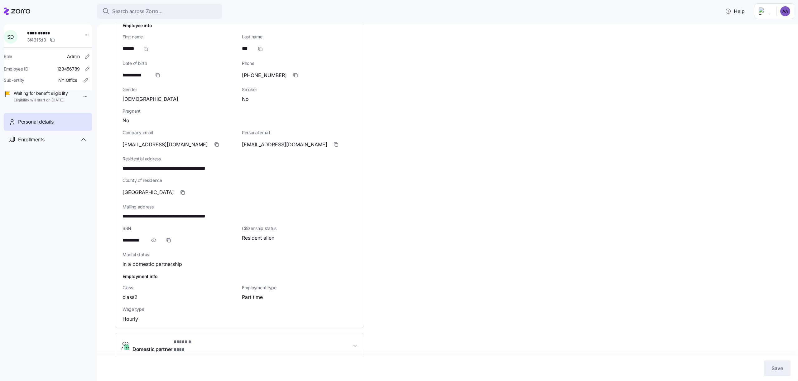
click at [155, 333] on button "Domestic partner * ****** *** *" at bounding box center [239, 345] width 249 height 25
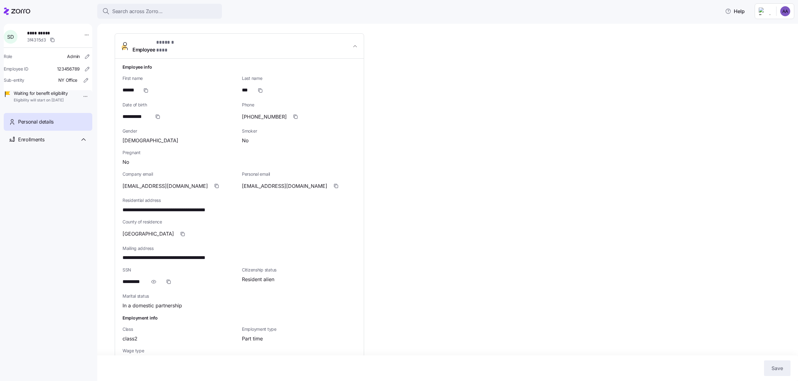
scroll to position [0, 0]
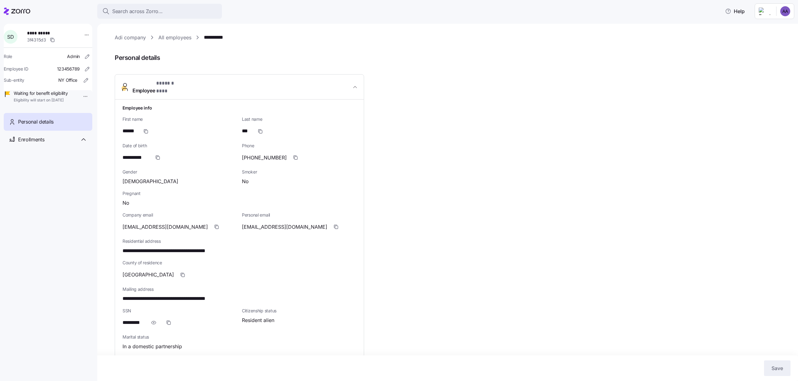
click at [121, 37] on link "Adi company" at bounding box center [130, 38] width 31 height 8
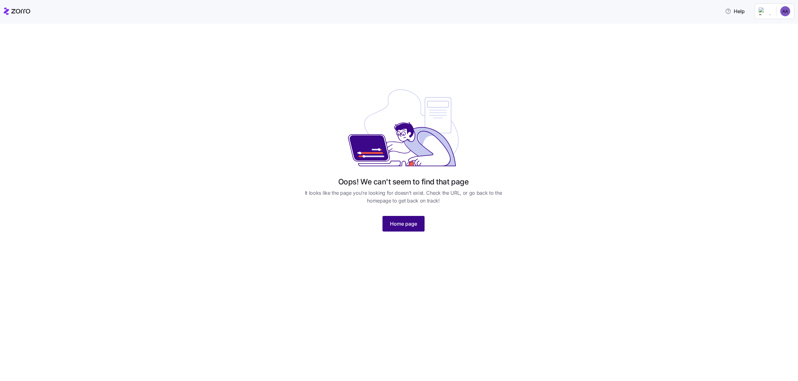
click at [391, 222] on span "Home page" at bounding box center [403, 223] width 27 height 7
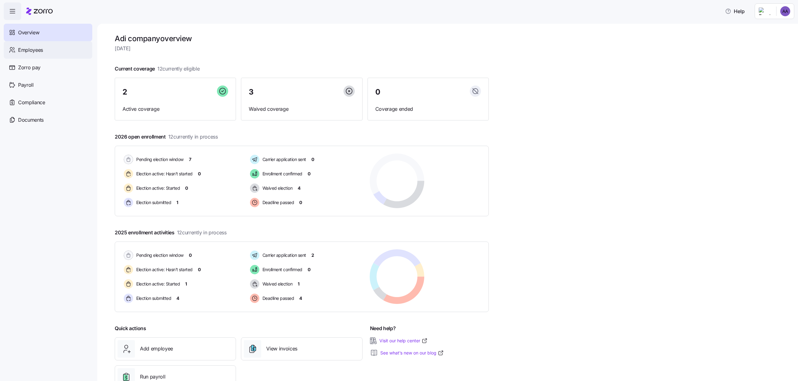
click at [39, 44] on div "Employees" at bounding box center [48, 49] width 89 height 17
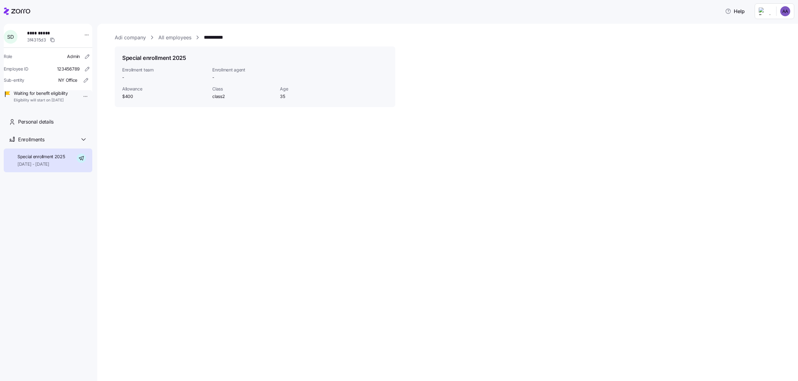
click at [130, 38] on link "Adi company" at bounding box center [130, 38] width 31 height 8
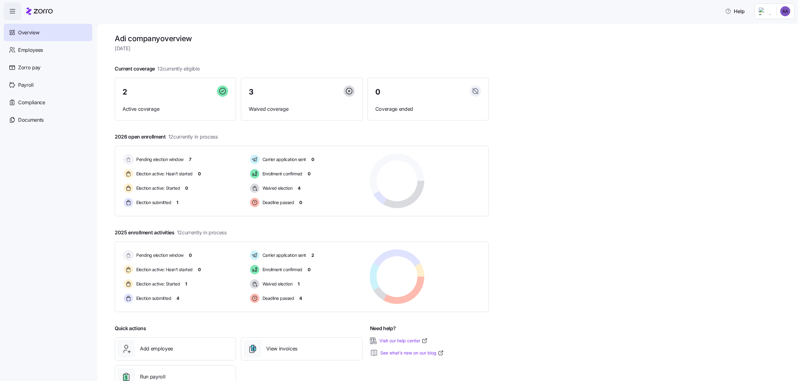
click at [787, 4] on html "Help Overview Employees Zorro pay Payroll Compliance Documents Adi company over…" at bounding box center [399, 188] width 798 height 377
click at [747, 53] on div "Company setup" at bounding box center [769, 53] width 46 height 10
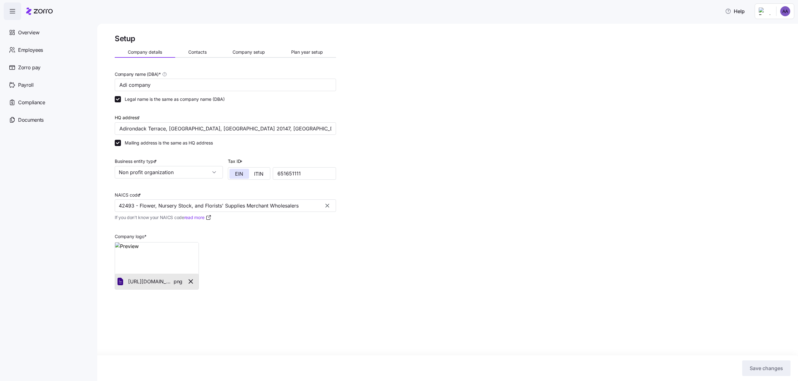
click at [250, 58] on div "Setup Company details Contacts Company setup Plan year setup Company name (DBA)…" at bounding box center [225, 177] width 221 height 286
click at [250, 55] on button "Company setup" at bounding box center [249, 51] width 59 height 9
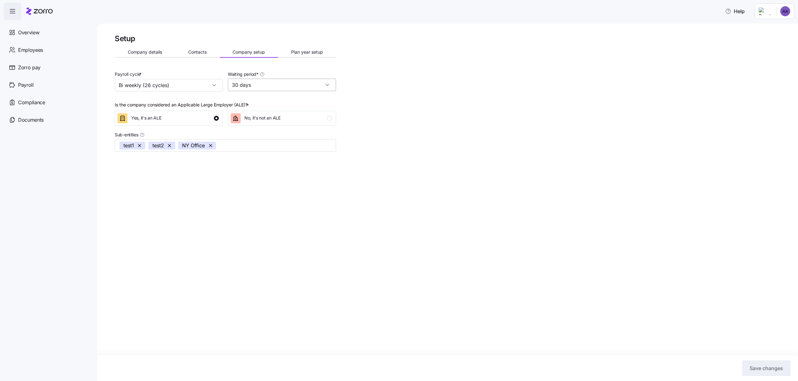
click at [289, 83] on input "30 days" at bounding box center [282, 85] width 108 height 12
click at [267, 125] on div "60 days" at bounding box center [281, 126] width 103 height 12
type input "60 days"
click at [768, 362] on button "Save changes" at bounding box center [766, 368] width 48 height 16
click at [147, 55] on button "Company details" at bounding box center [145, 51] width 60 height 9
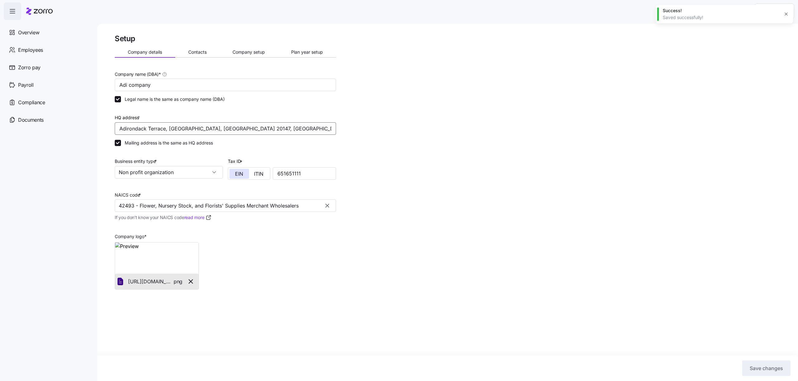
click at [176, 132] on input "Adirondack Terrace, Ashburn, VA 20147, USA" at bounding box center [225, 128] width 221 height 12
click at [177, 130] on input "Adirondack Terrace, Ashburn, VA 20147, USA" at bounding box center [225, 128] width 221 height 12
click at [161, 171] on input "Non profit organization" at bounding box center [169, 172] width 108 height 12
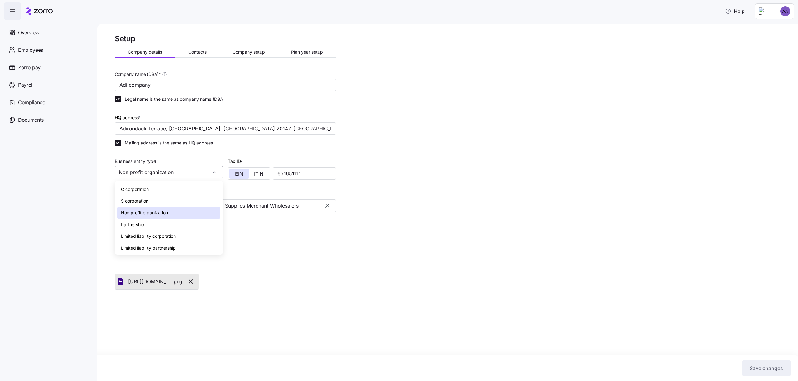
click at [161, 171] on input "Non profit organization" at bounding box center [169, 172] width 108 height 12
click at [171, 176] on input "Non profit organization" at bounding box center [169, 172] width 108 height 12
click at [166, 197] on div "S corporation" at bounding box center [168, 201] width 103 height 12
type input "S corporation"
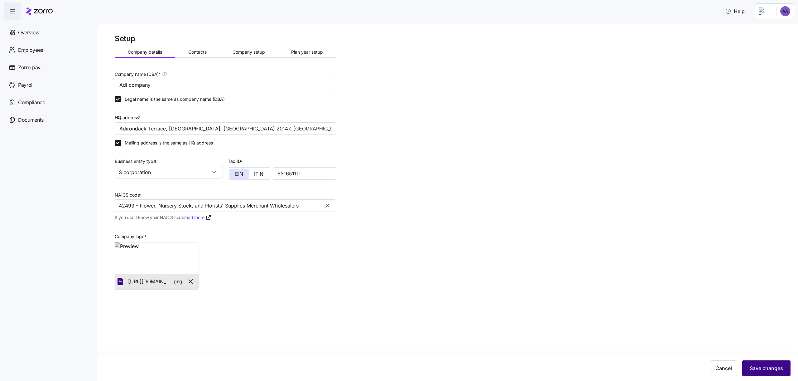
click at [777, 372] on button "Save changes" at bounding box center [766, 368] width 48 height 16
click at [185, 51] on button "Contacts" at bounding box center [197, 51] width 45 height 9
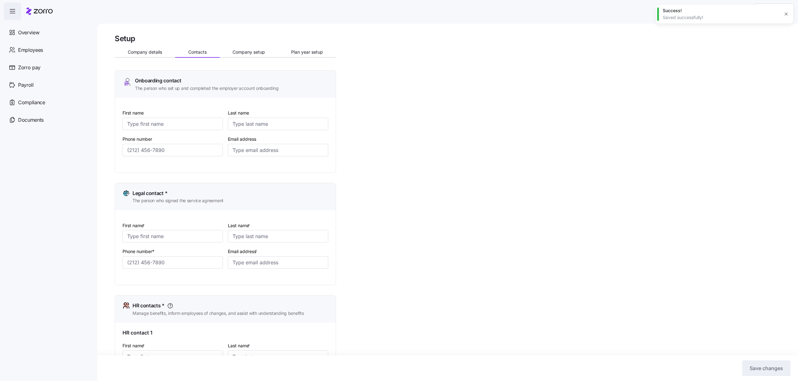
type input "Adi"
type input "Contact"
type input "adi.s+company@myzorro.co"
type input "Adi"
type input "Legal"
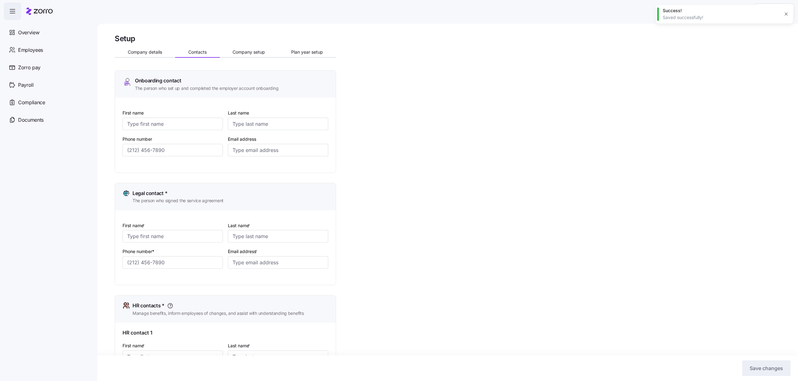
type input "adi.s+legal@myzorro.co"
type input "Adi"
type input "HR"
type input "adi.s+hr@myzorro.co"
type input "Adi"
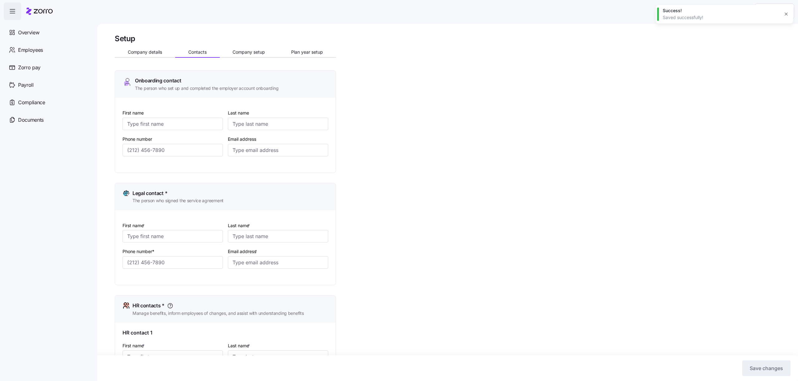
type input "Finance"
type input "adi.s+finance@myzorro.co"
type input "(516) 837-9844"
type input "(231) 221-3323"
type input "(516) 837-9844"
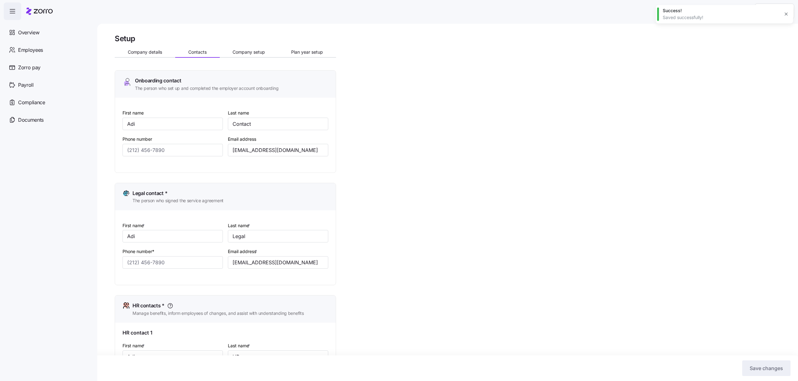
type input "(645) 413-5477"
click at [303, 55] on button "Plan year setup" at bounding box center [307, 51] width 58 height 9
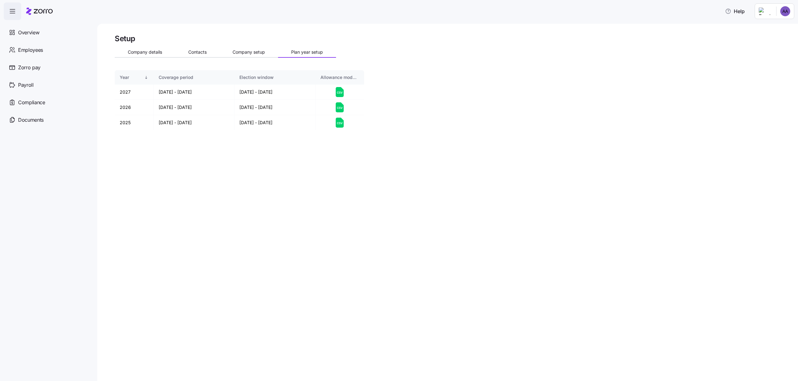
click at [357, 77] on div "Allowance model file" at bounding box center [339, 77] width 39 height 7
click at [358, 77] on div "Allowance model file" at bounding box center [339, 77] width 39 height 7
click at [264, 57] on div "Company details Contacts Company setup Plan year setup" at bounding box center [225, 52] width 221 height 9
click at [259, 56] on button "Company setup" at bounding box center [249, 51] width 59 height 9
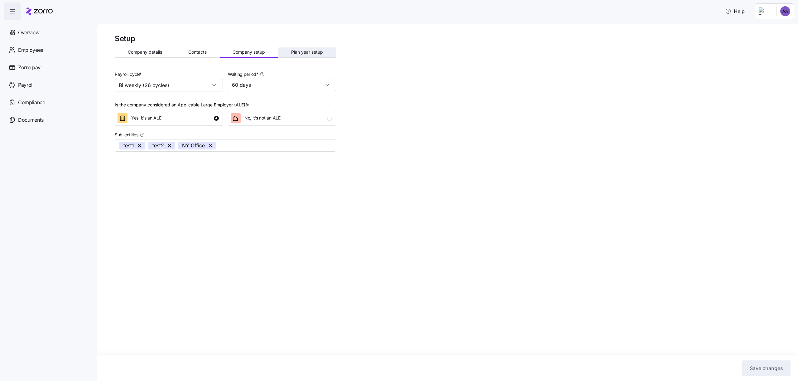
click at [299, 51] on span "Plan year setup" at bounding box center [307, 52] width 32 height 4
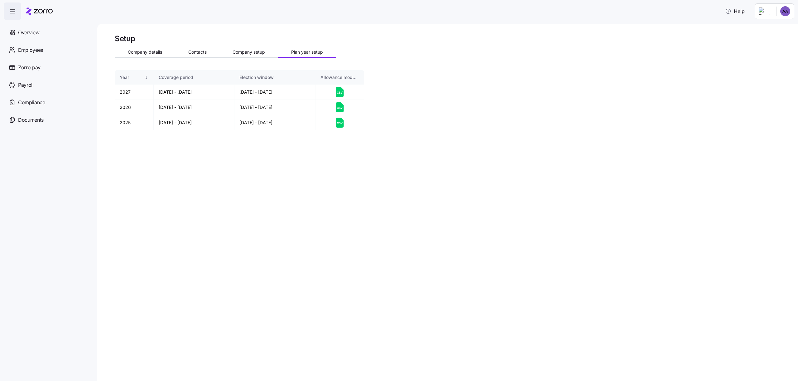
click at [304, 201] on div "Setup Company details Contacts Company setup Plan year setup Year Coverage peri…" at bounding box center [447, 202] width 701 height 357
click at [788, 13] on html "Help Overview Employees Zorro pay Payroll Compliance Documents Setup Company de…" at bounding box center [399, 188] width 798 height 377
click at [613, 81] on html "Help Overview Employees Zorro pay Payroll Compliance Documents Setup Company de…" at bounding box center [399, 188] width 798 height 377
click at [512, 134] on div "Setup Company details Contacts Company setup Plan year setup Year Coverage peri…" at bounding box center [452, 97] width 675 height 126
click at [787, 14] on html "Help Overview Employees Zorro pay Payroll Compliance Documents Setup Company de…" at bounding box center [399, 188] width 798 height 377
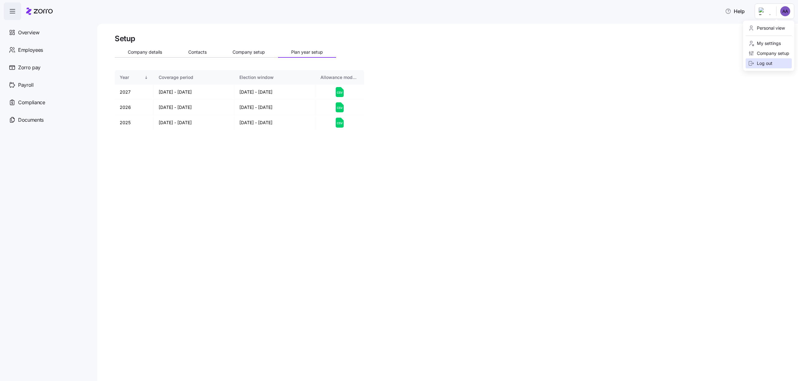
click at [767, 64] on div "Log out" at bounding box center [760, 63] width 24 height 7
